Goal: Task Accomplishment & Management: Use online tool/utility

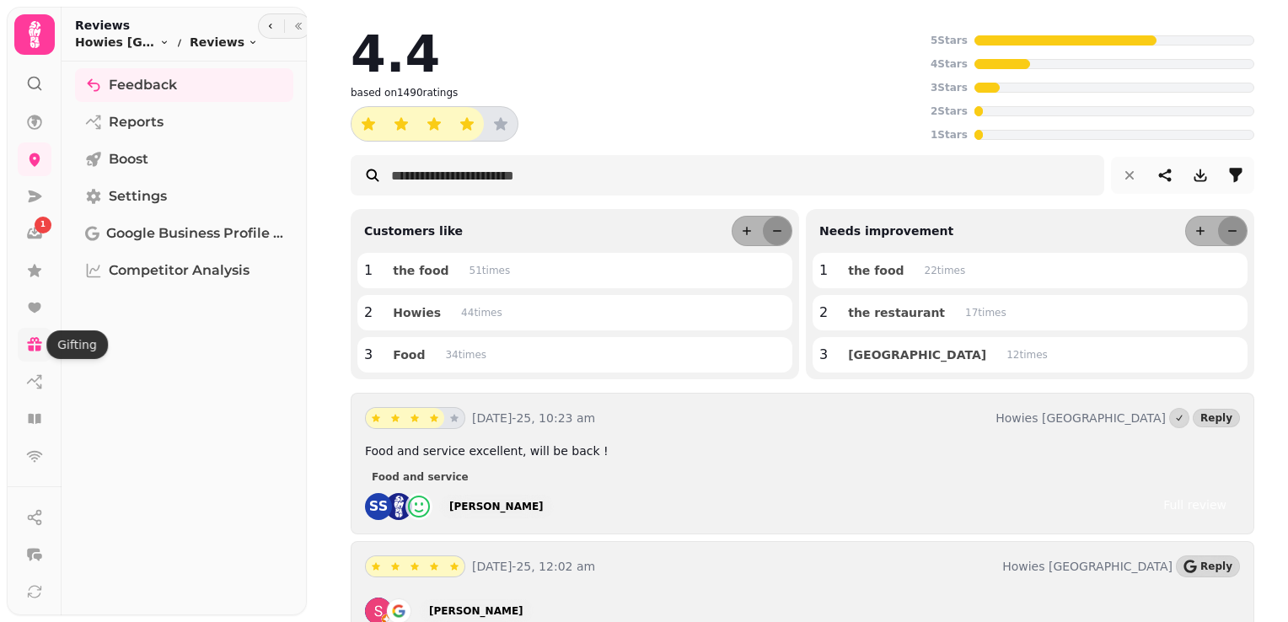
click at [31, 342] on icon at bounding box center [34, 340] width 15 height 7
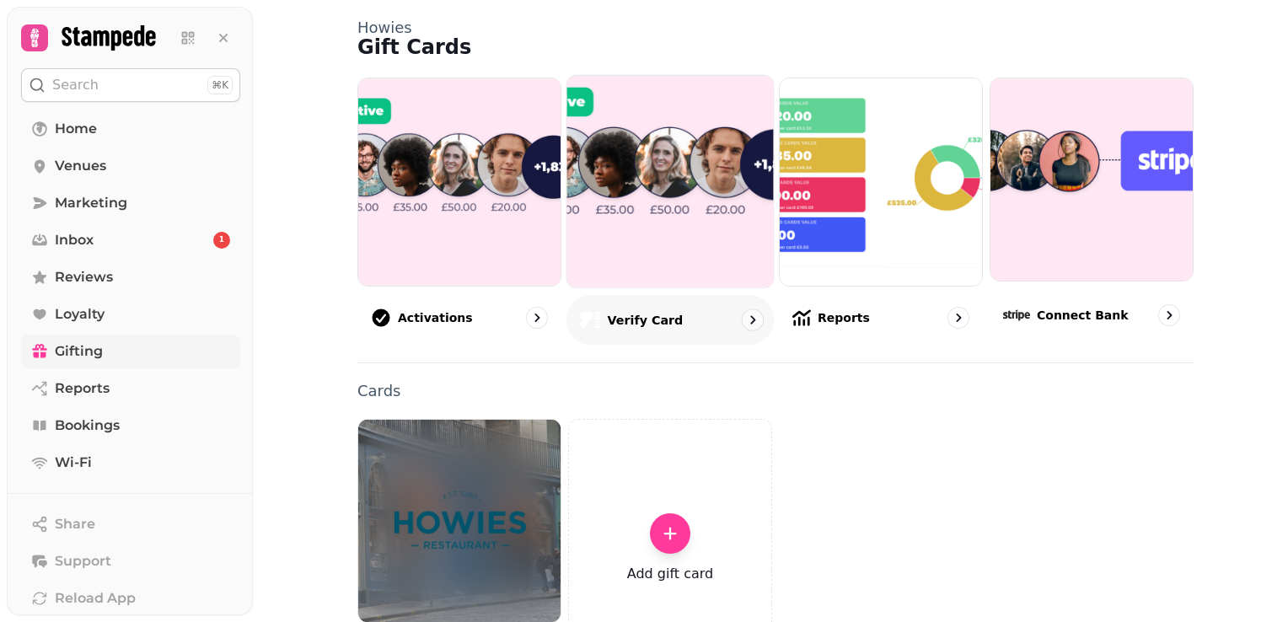
click at [701, 244] on img at bounding box center [669, 181] width 227 height 233
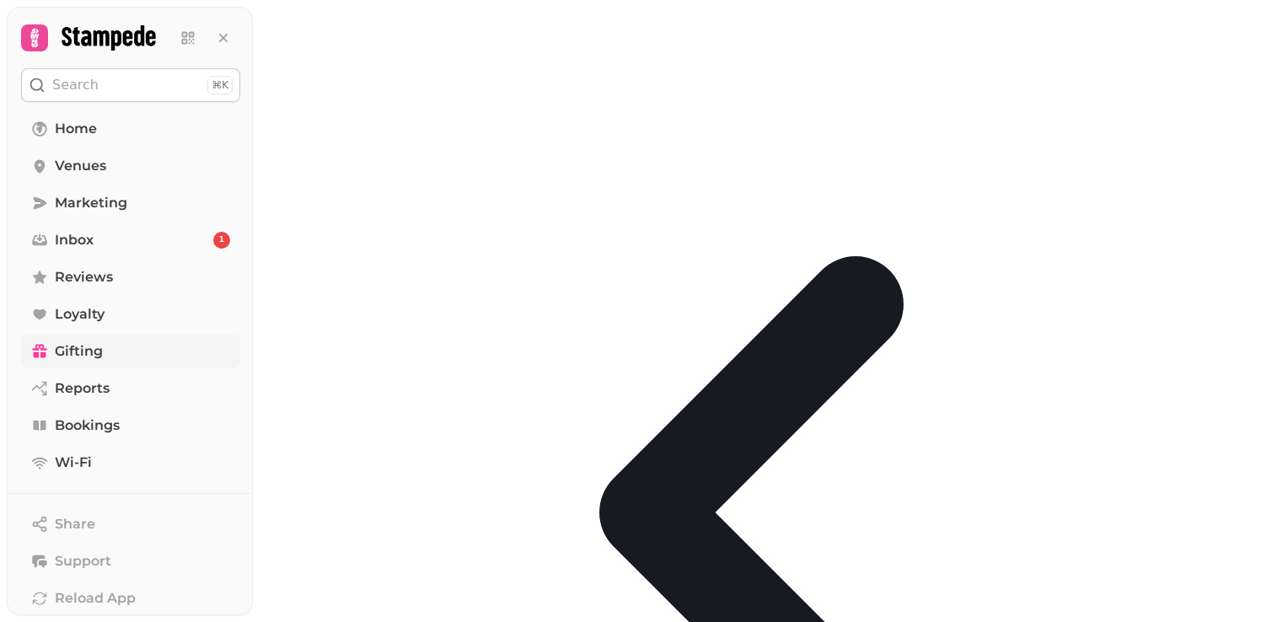
click at [298, 504] on link "go-back" at bounding box center [775, 512] width 1025 height 16
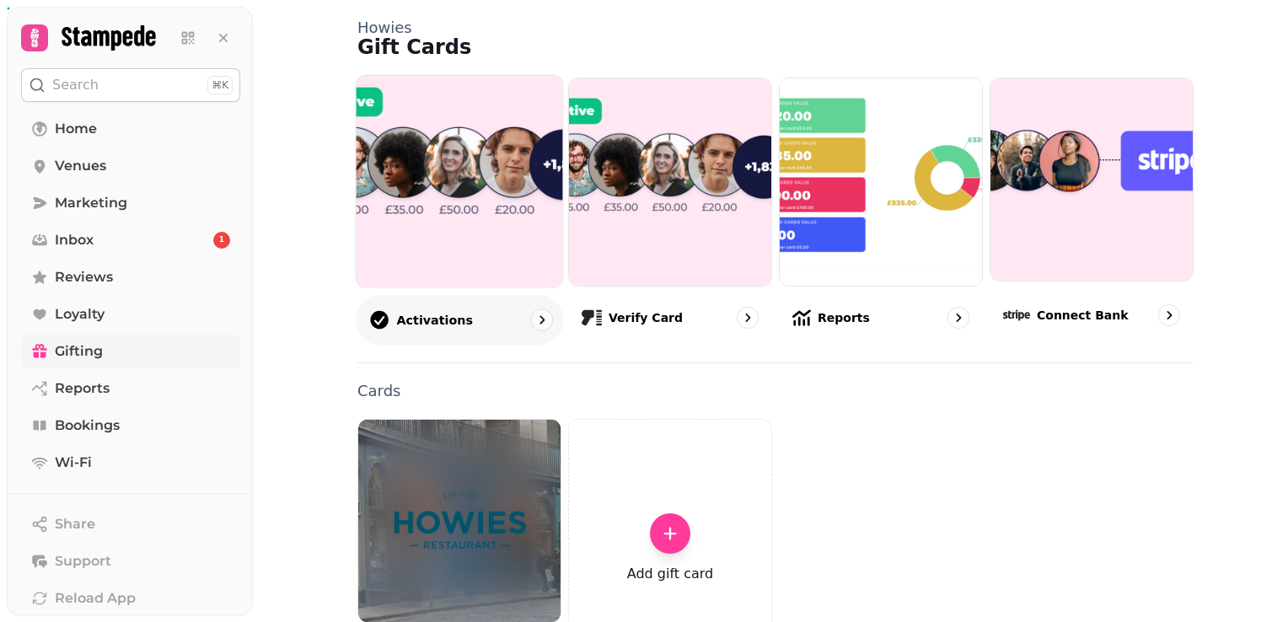
click at [505, 201] on img at bounding box center [459, 181] width 227 height 233
select select "******"
select select "**"
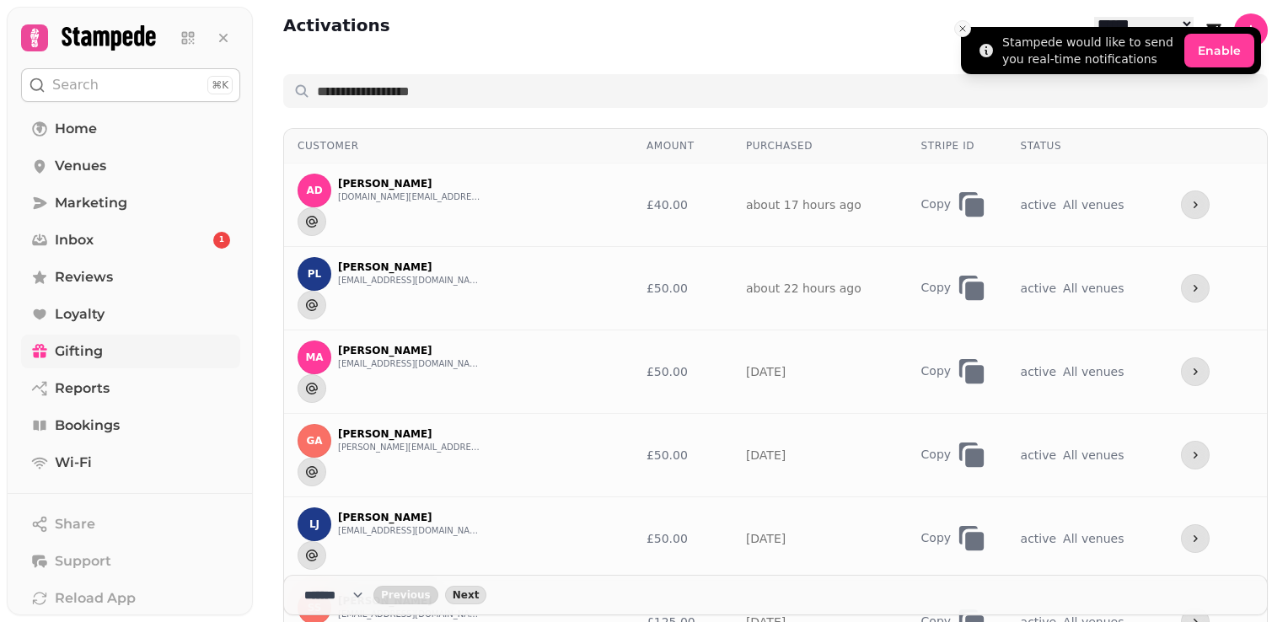
click at [964, 22] on button "Close toast" at bounding box center [962, 28] width 17 height 17
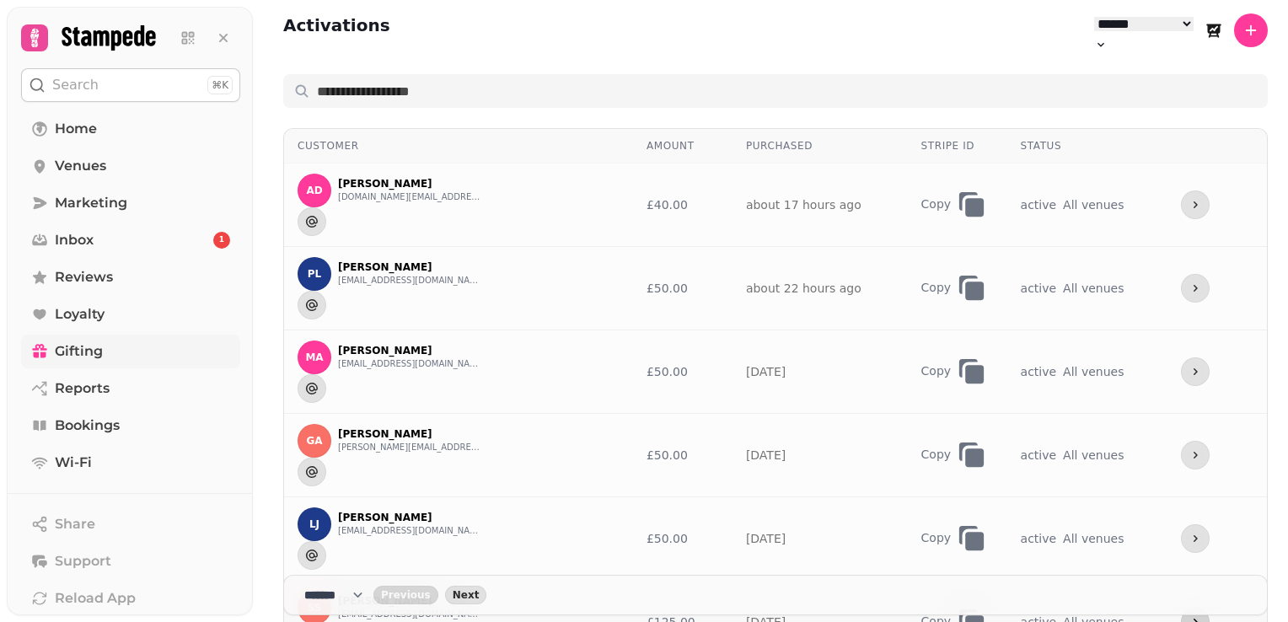
click at [1189, 615] on icon "more" at bounding box center [1195, 621] width 13 height 13
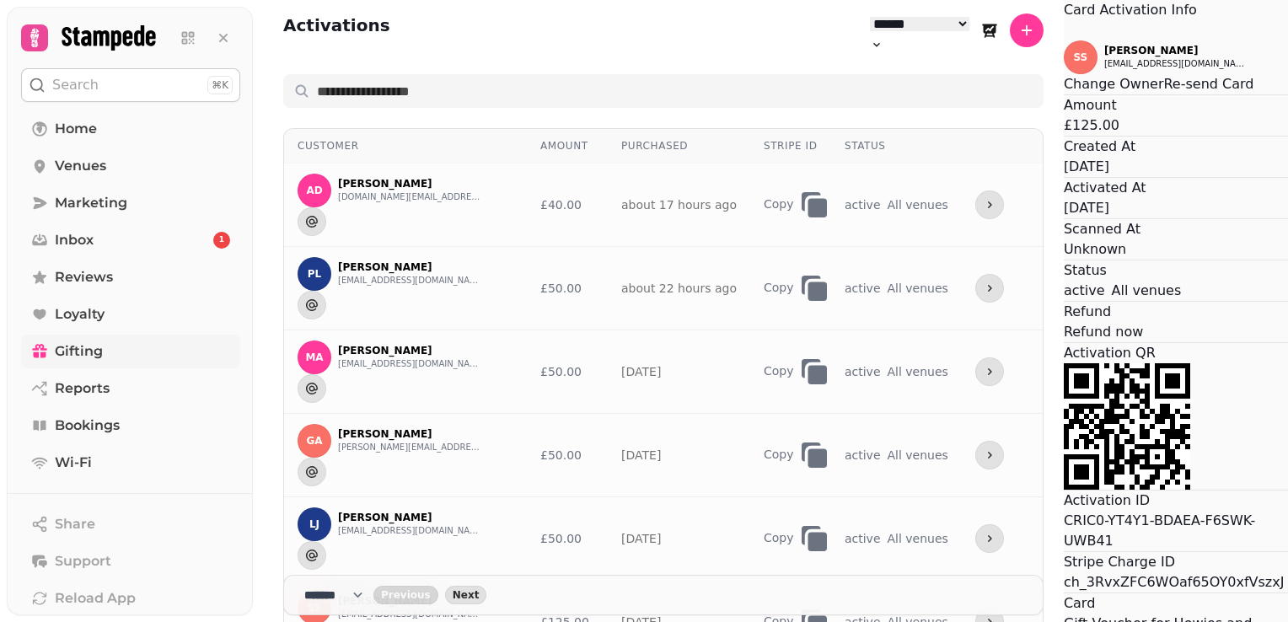
click at [1163, 94] on button "Re-send Card" at bounding box center [1208, 84] width 90 height 20
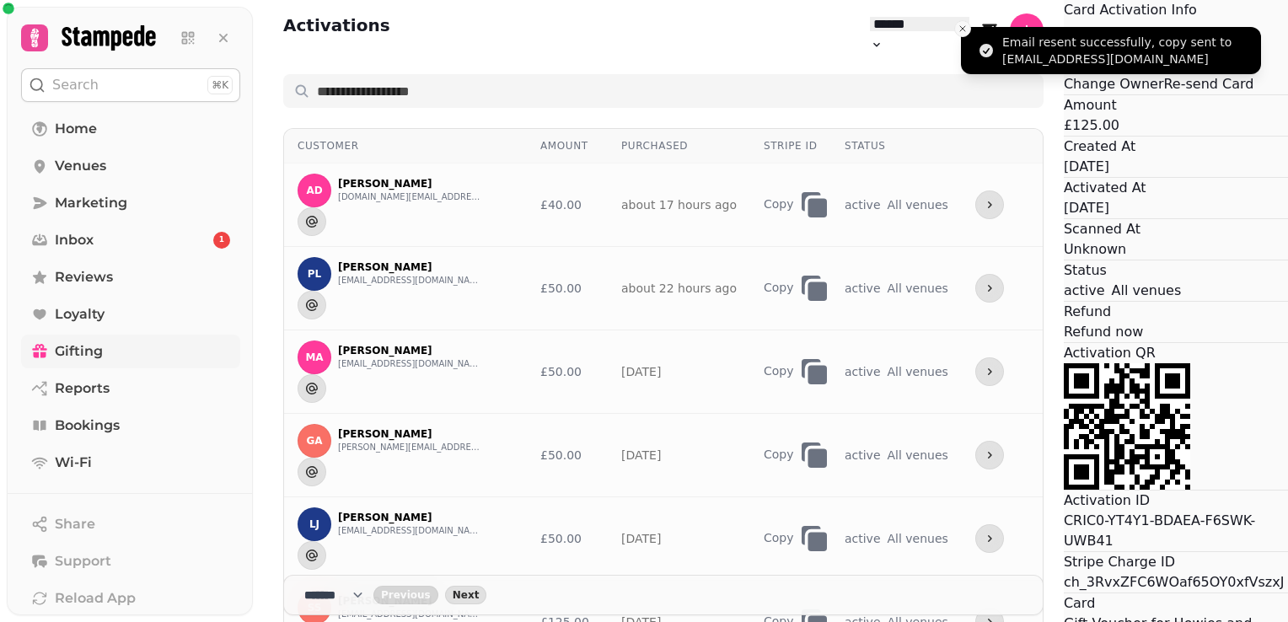
click at [961, 24] on icon "Close toast" at bounding box center [963, 29] width 10 height 10
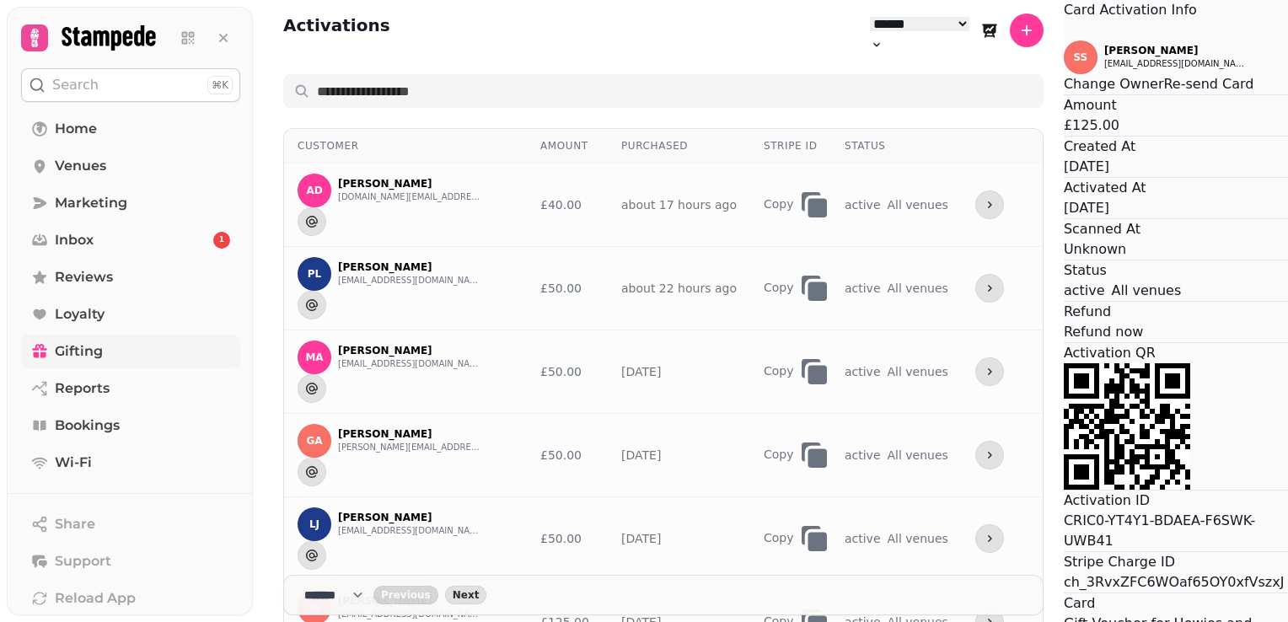
click at [1064, 40] on button "Close" at bounding box center [1064, 30] width 0 height 20
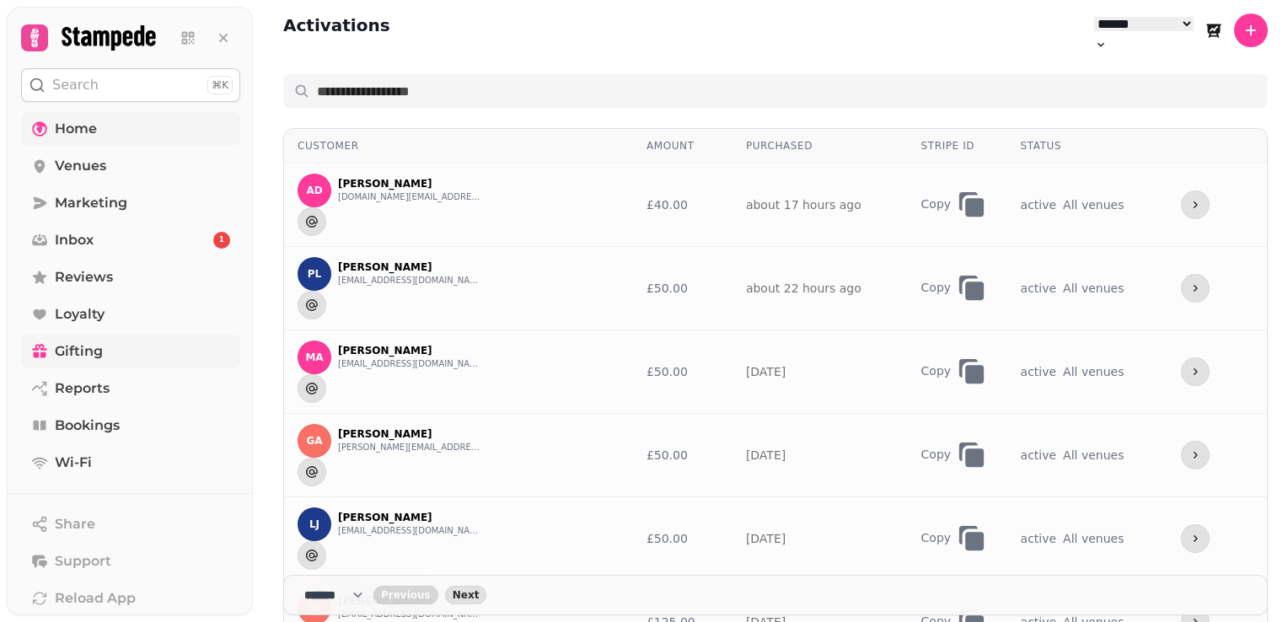
click at [89, 131] on span "Home" at bounding box center [76, 129] width 42 height 20
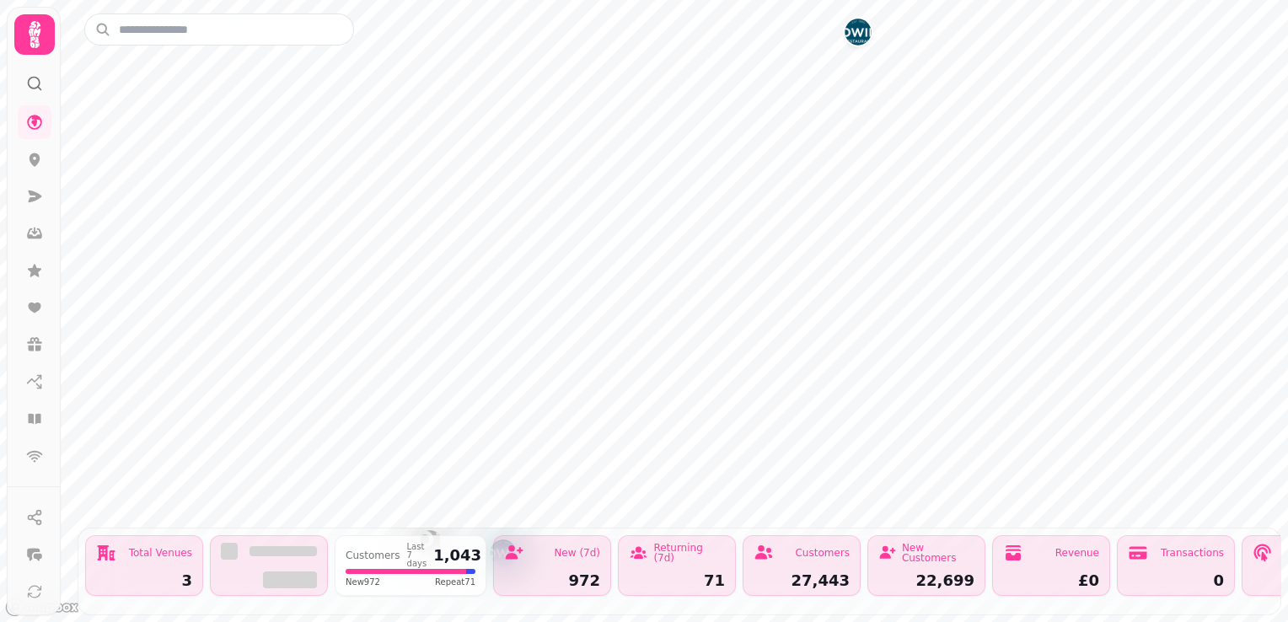
click at [34, 22] on icon at bounding box center [35, 34] width 12 height 27
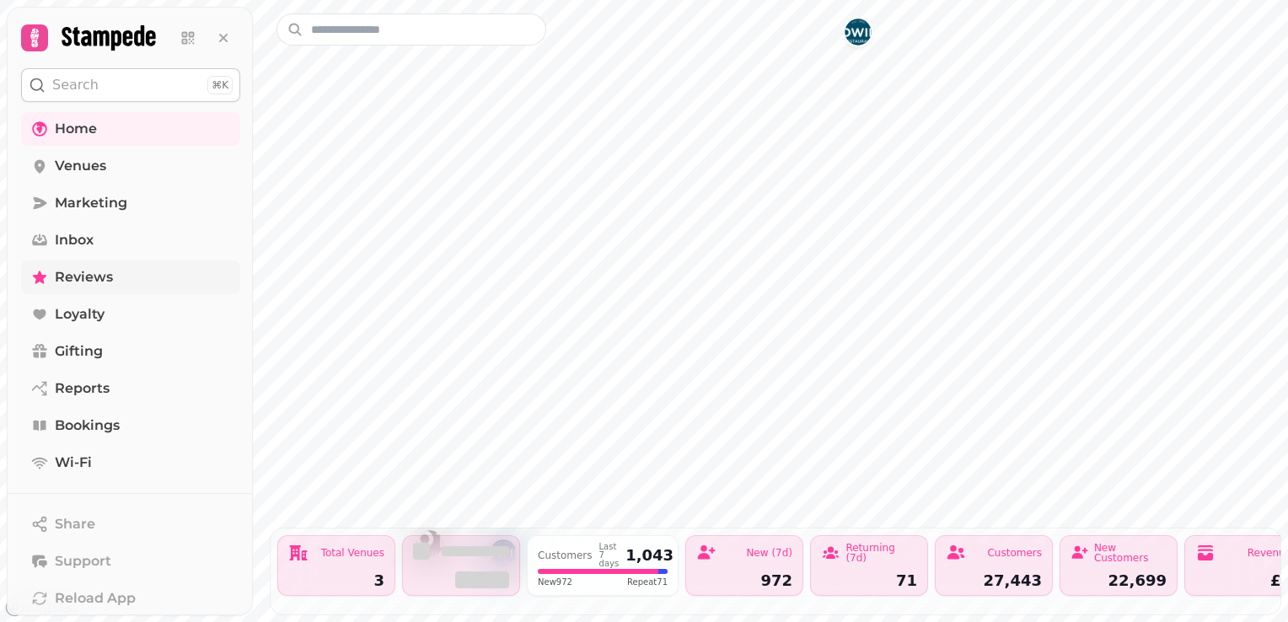
click at [67, 268] on span "Reviews" at bounding box center [84, 277] width 58 height 20
